Goal: Task Accomplishment & Management: Manage account settings

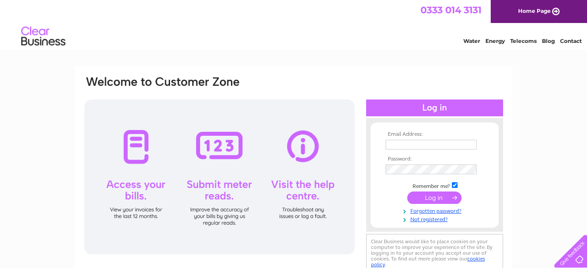
type input "amplontrade@yahoo.com"
click at [439, 200] on input "submit" at bounding box center [435, 197] width 54 height 12
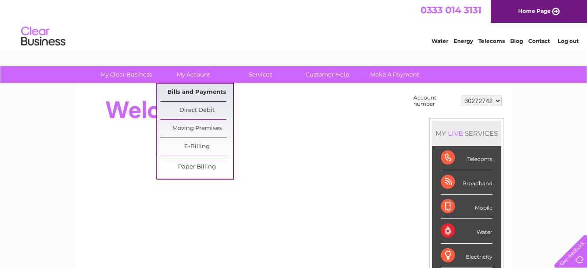
click at [186, 94] on link "Bills and Payments" at bounding box center [196, 93] width 73 height 18
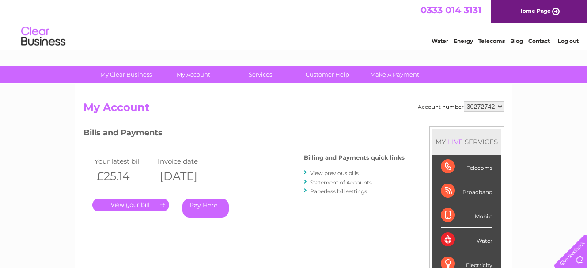
click at [193, 89] on div "Account number 30272742 My Account MY LIVE SERVICES Telecoms Broadband Mobile W…" at bounding box center [294, 230] width 438 height 293
click at [150, 202] on link "." at bounding box center [130, 204] width 77 height 13
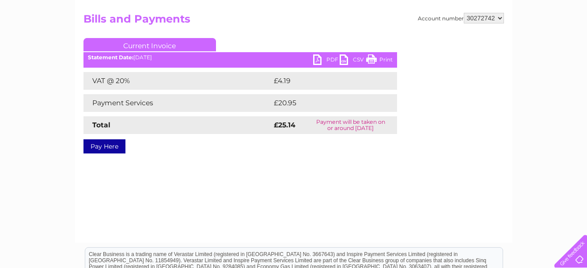
scroll to position [133, 0]
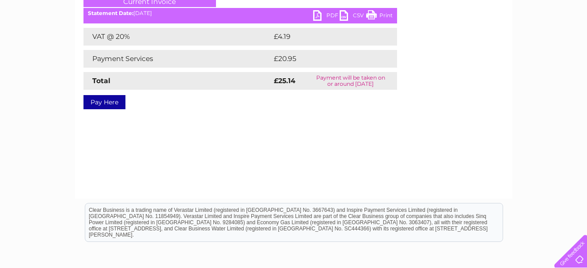
click at [317, 19] on link "PDF" at bounding box center [326, 16] width 27 height 13
